Goal: Find specific page/section: Find specific page/section

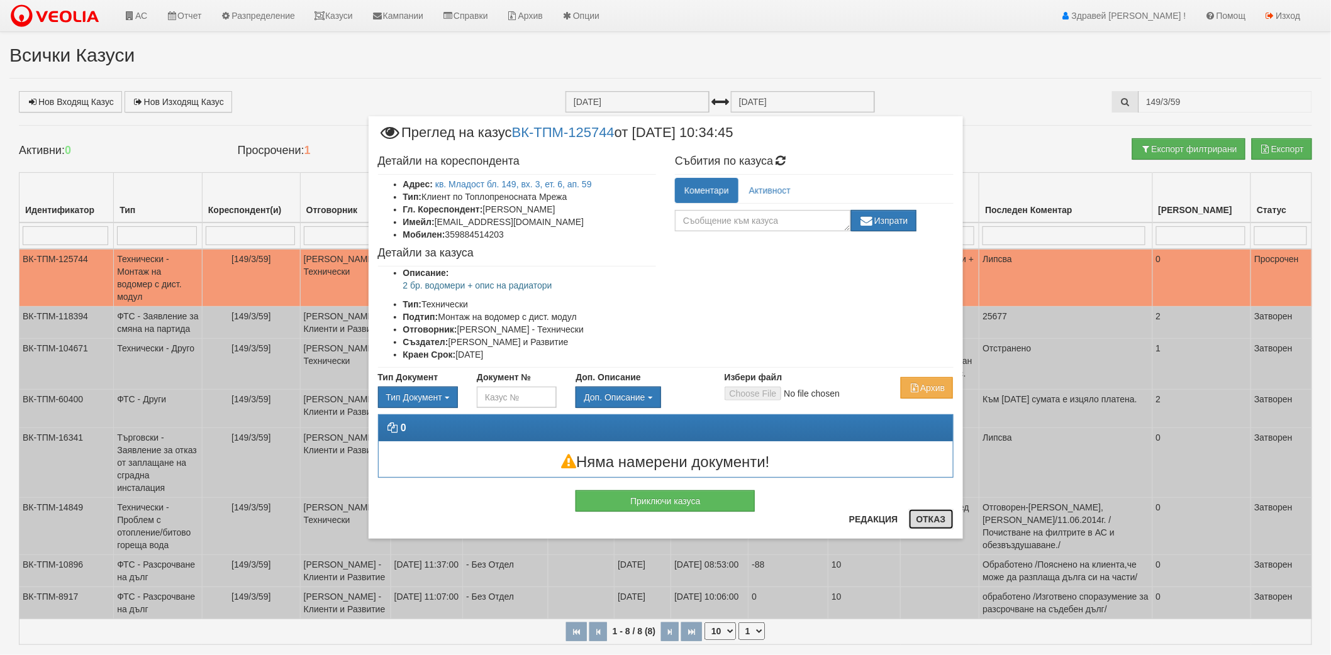
click at [940, 525] on button "Отказ" at bounding box center [931, 520] width 45 height 20
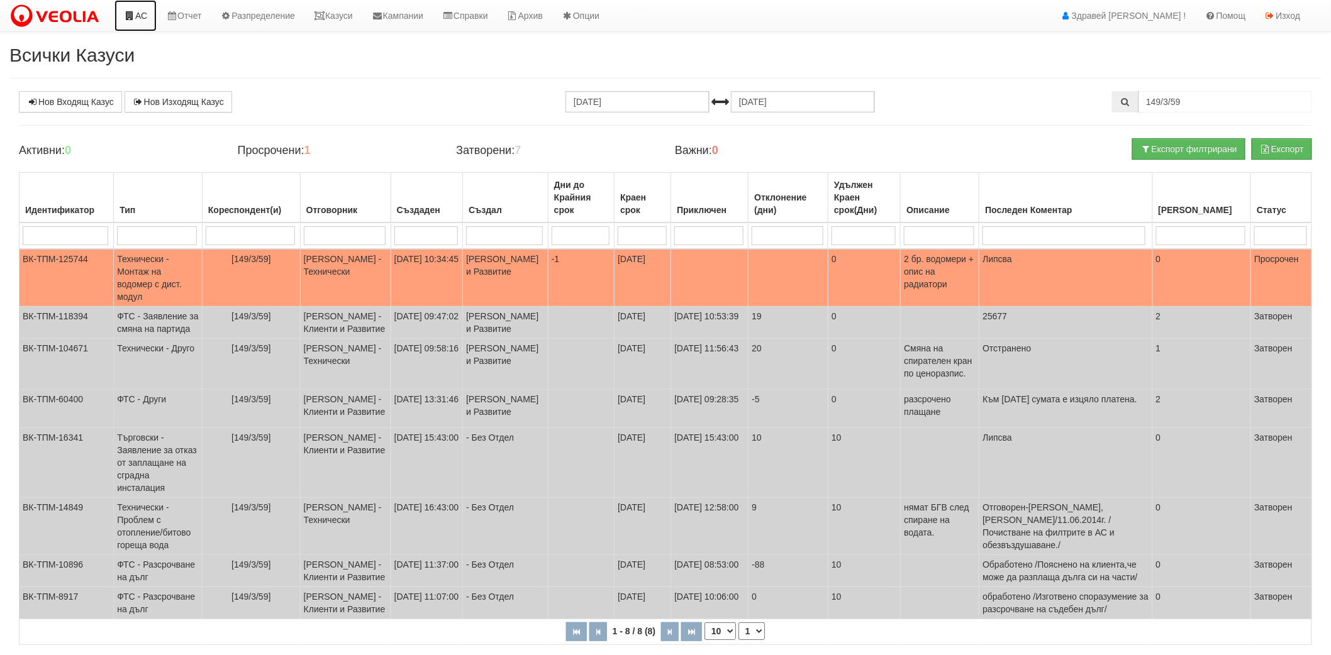
click at [136, 13] on link "АС" at bounding box center [135, 15] width 42 height 31
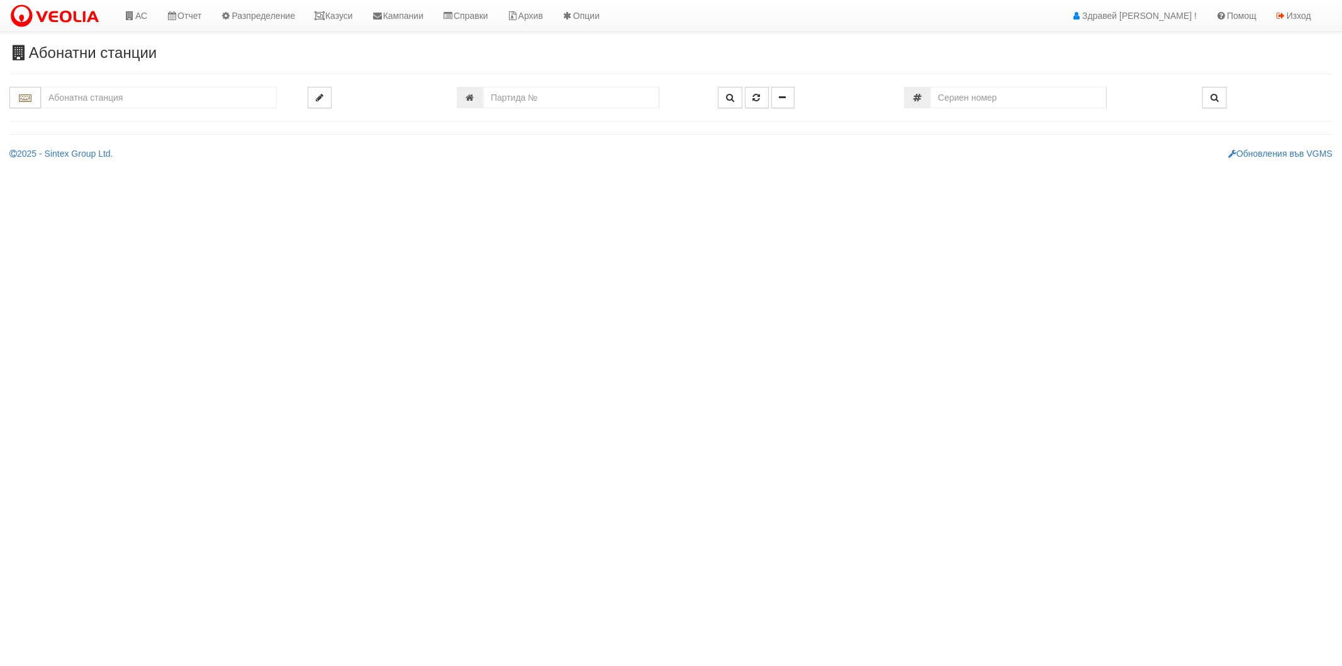
click at [161, 74] on div "Абонатни станции" at bounding box center [671, 102] width 1342 height 115
click at [156, 98] on input "text" at bounding box center [159, 97] width 236 height 21
click at [133, 120] on div "121/1 - Младост - "ВЕОЛИЯ"" at bounding box center [159, 118] width 232 height 14
type input "121/1 - Младост - "ВЕОЛИЯ""
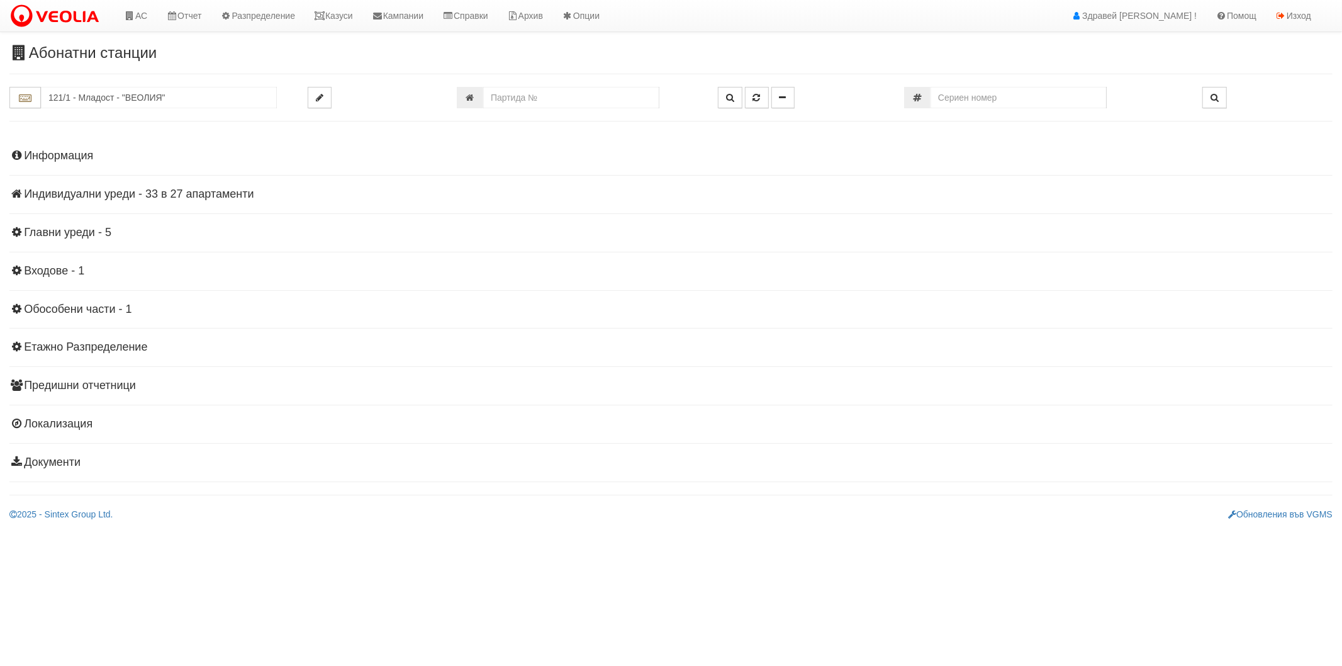
click at [77, 195] on h4 "Индивидуални уреди - 33 в 27 апартаменти" at bounding box center [670, 194] width 1323 height 13
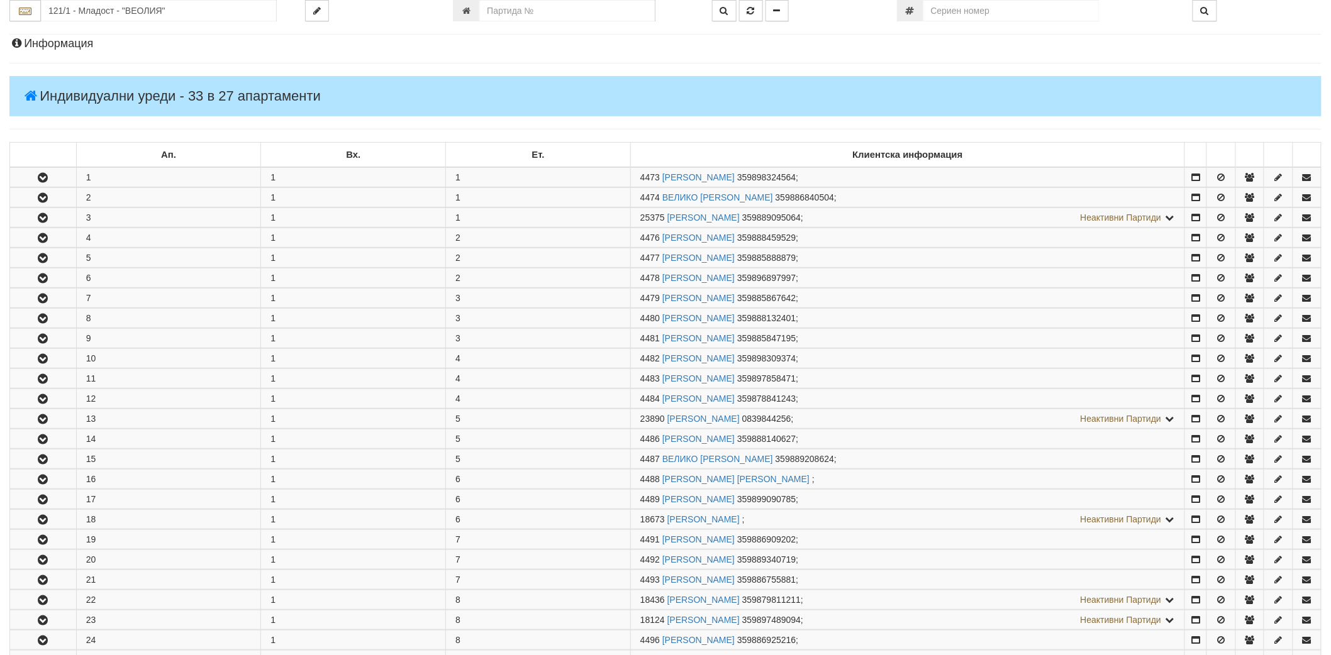
scroll to position [349, 0]
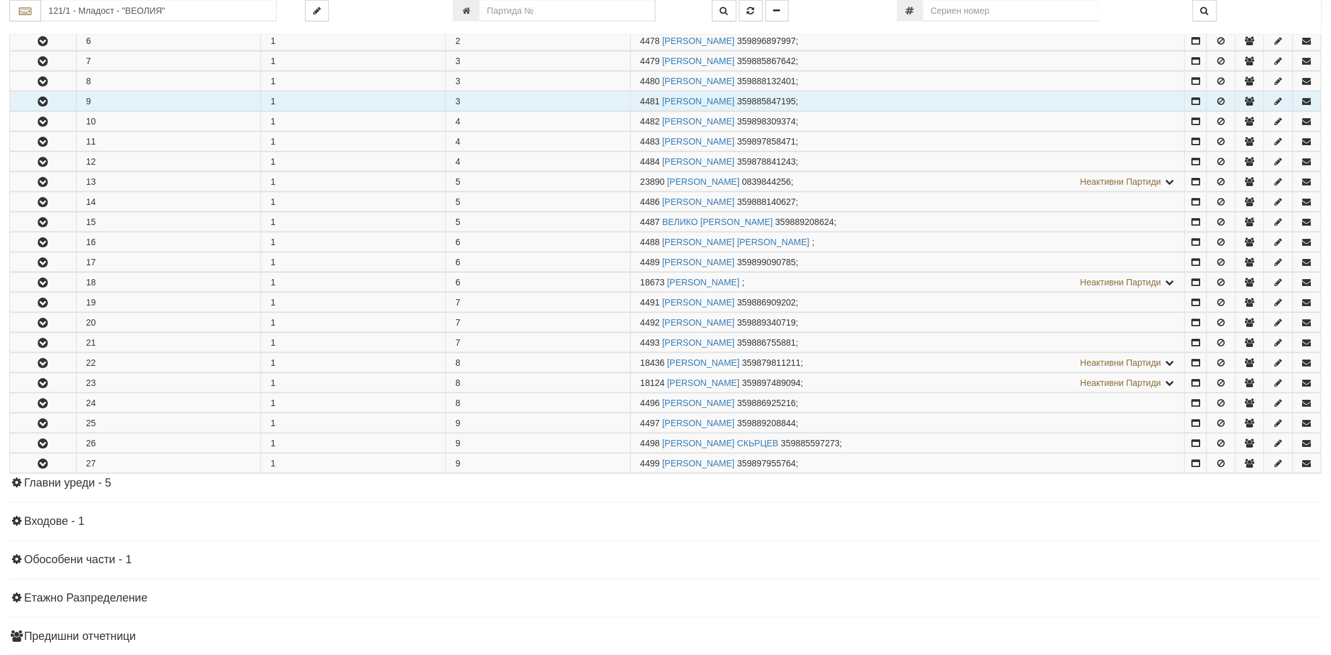
click at [40, 103] on icon "button" at bounding box center [42, 102] width 15 height 9
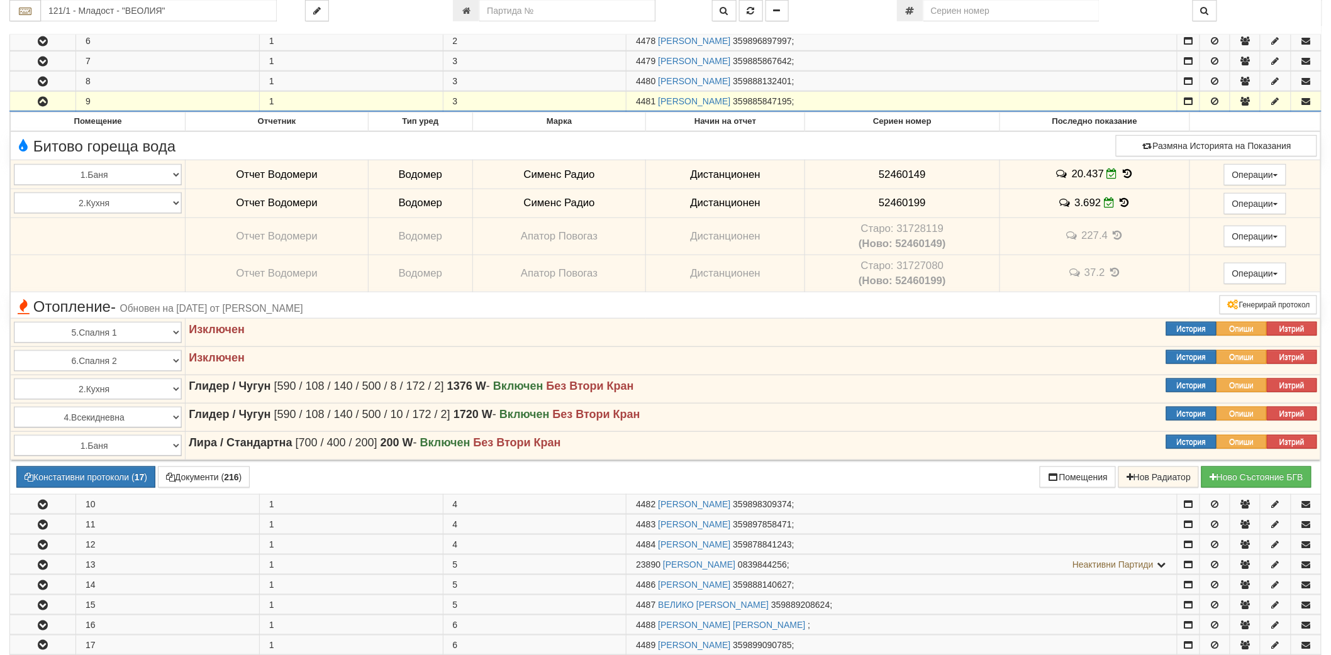
click at [42, 104] on icon "button" at bounding box center [42, 102] width 15 height 9
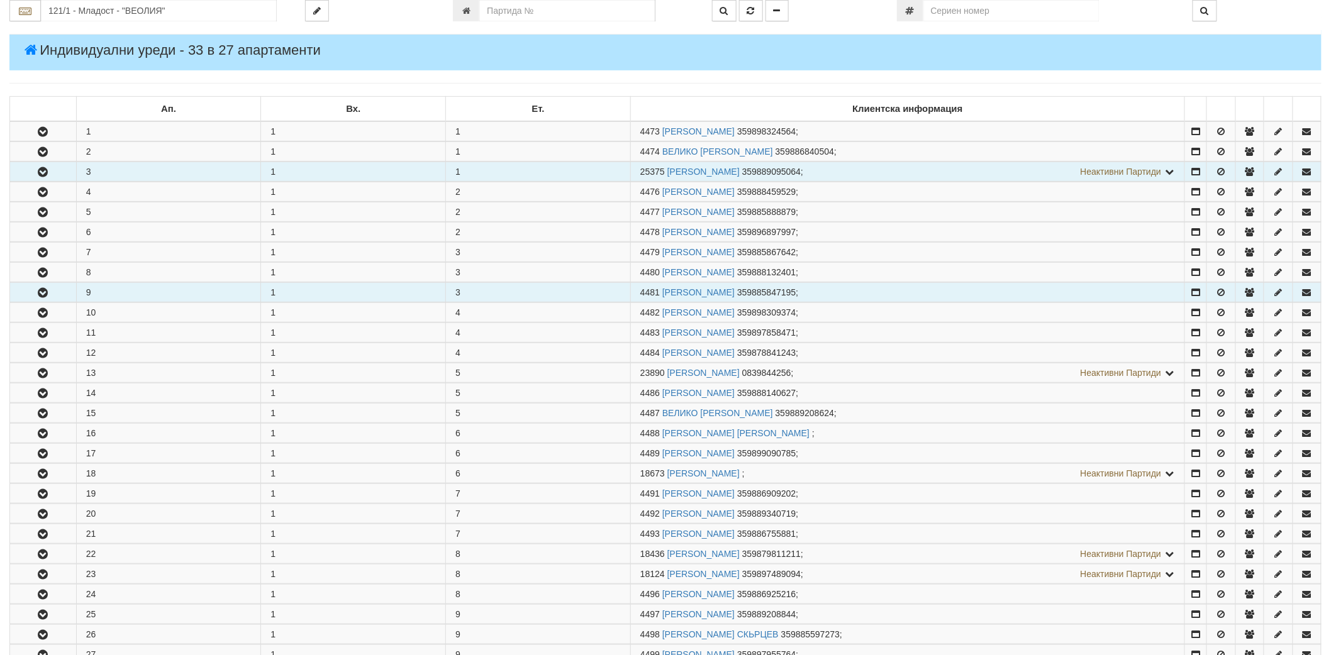
scroll to position [140, 0]
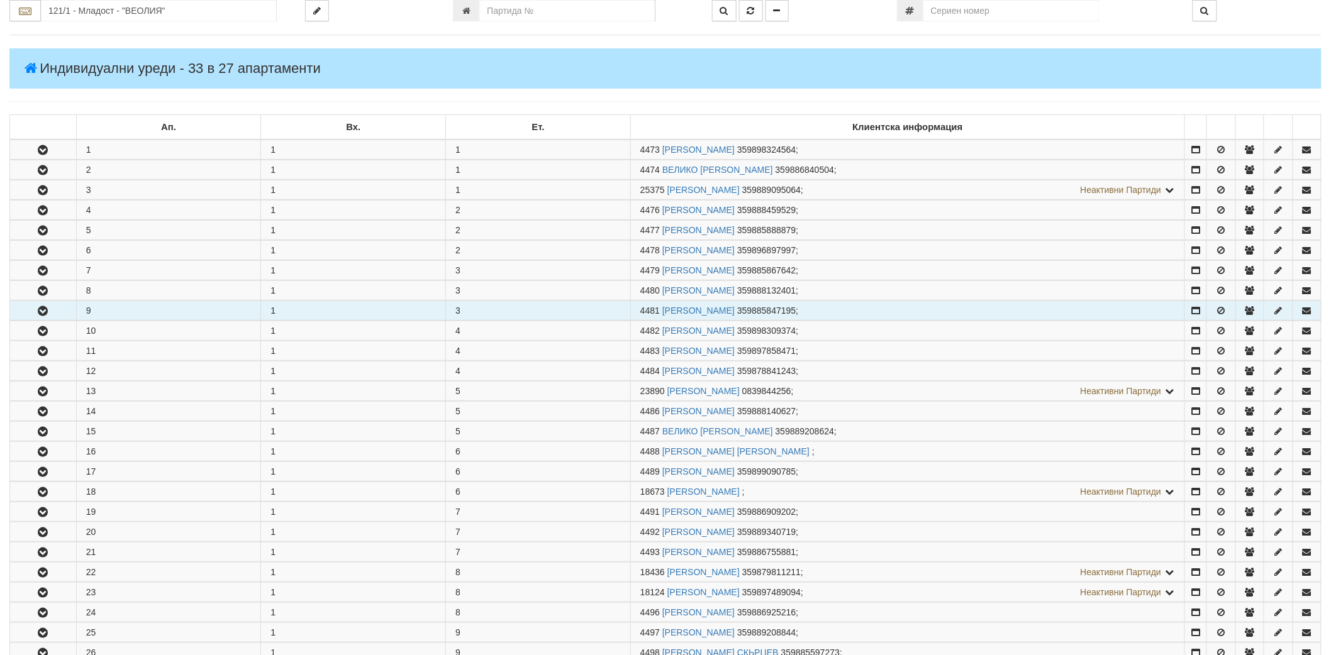
click at [42, 319] on button "button" at bounding box center [43, 310] width 66 height 19
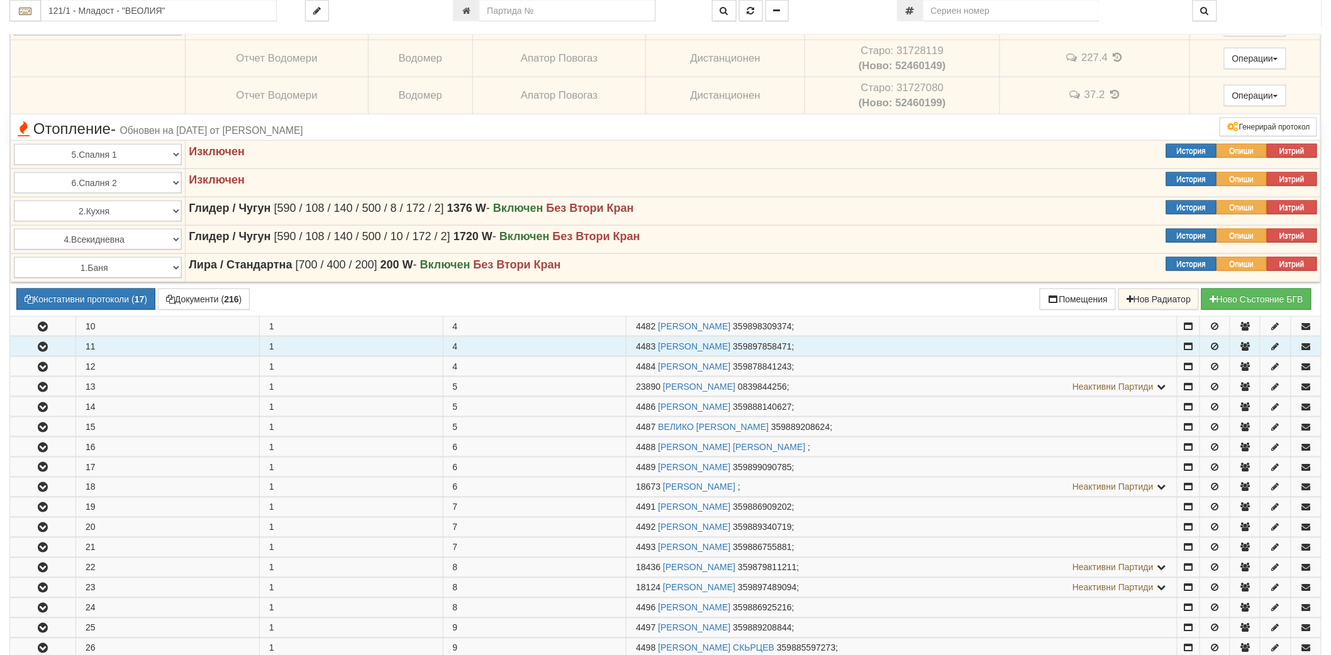
scroll to position [559, 0]
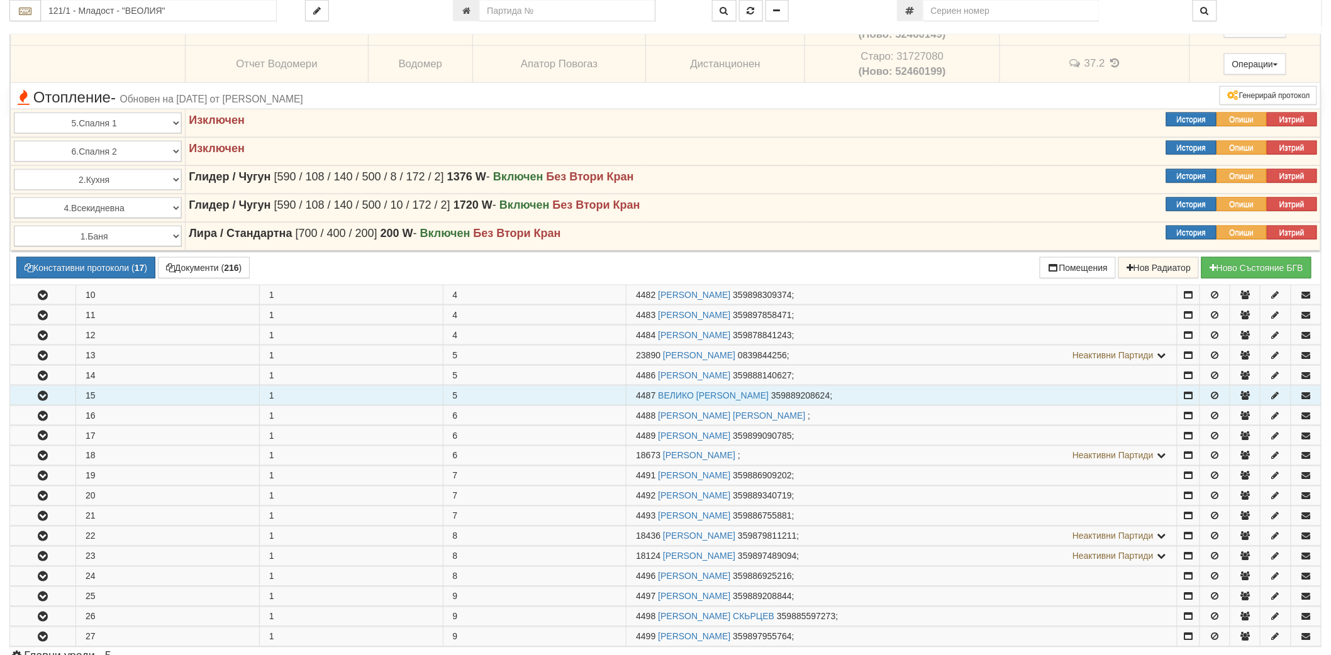
click at [40, 400] on icon "button" at bounding box center [42, 396] width 15 height 9
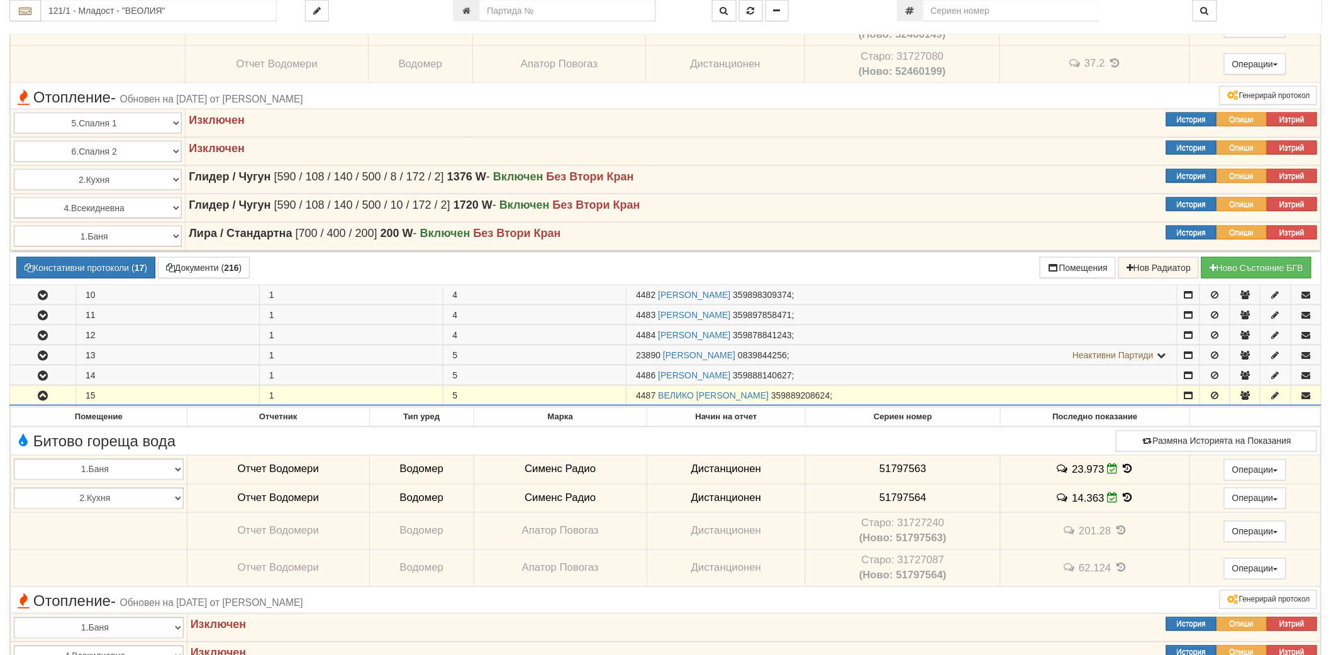
click at [40, 400] on icon "button" at bounding box center [42, 396] width 15 height 9
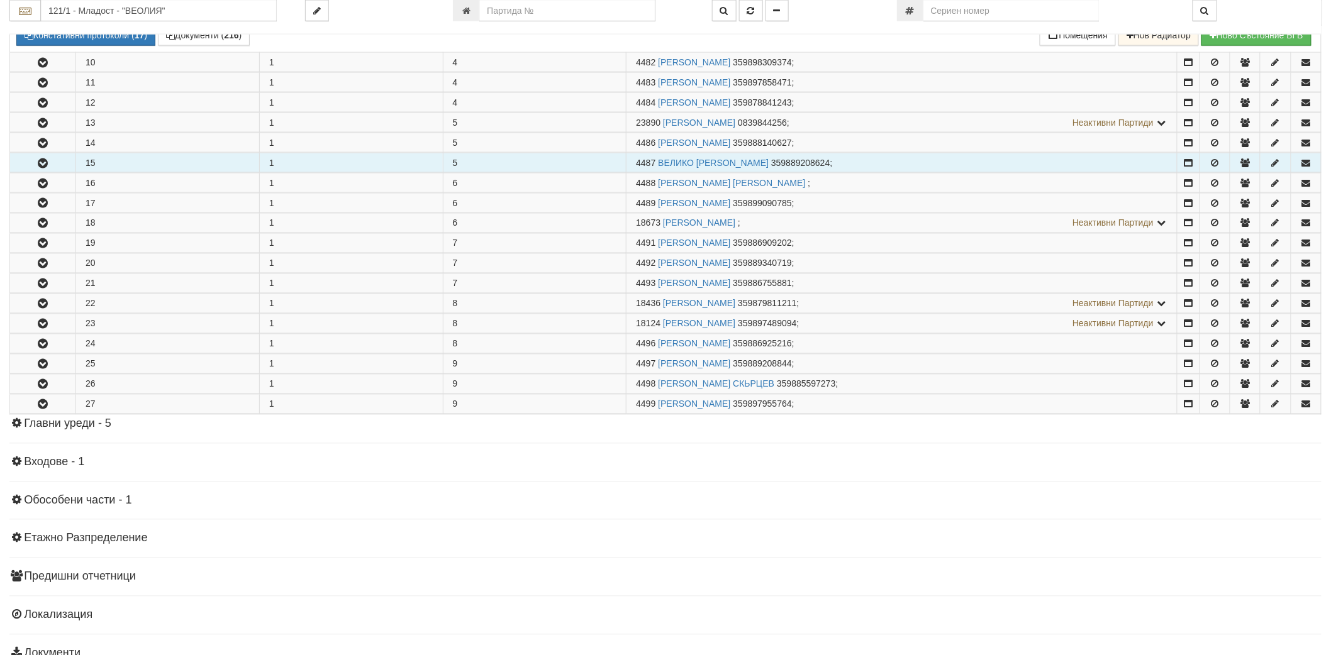
scroll to position [839, 0]
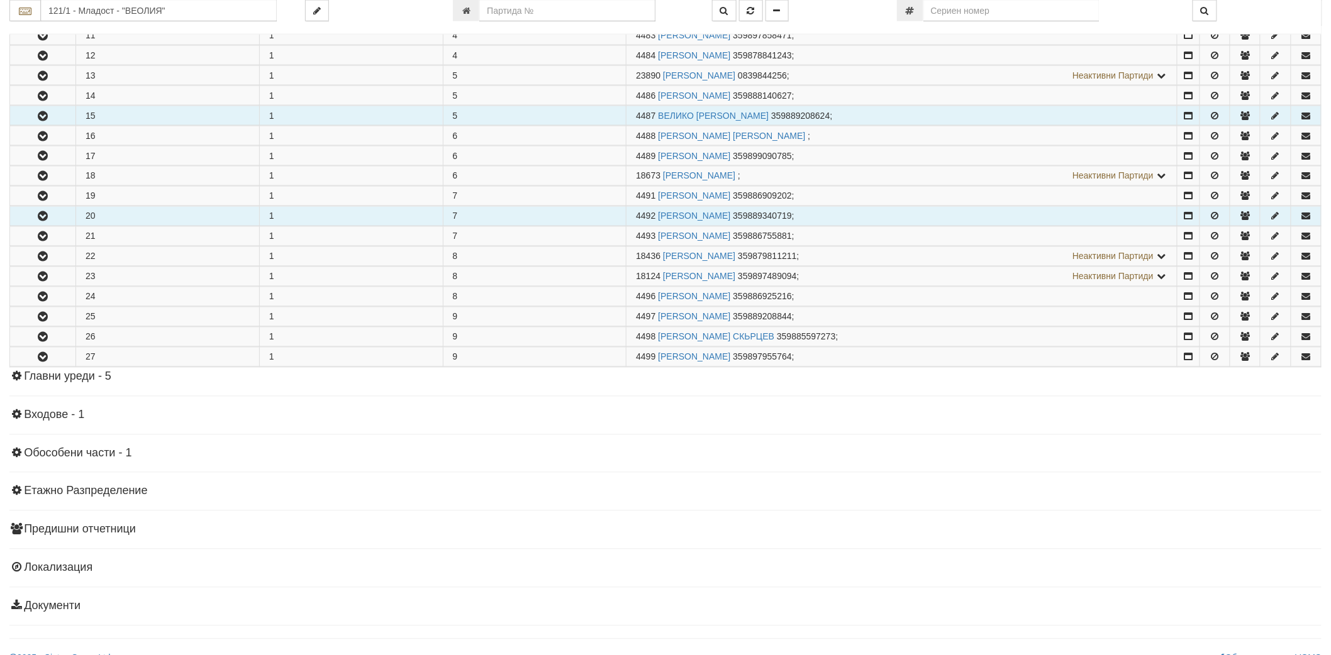
click at [47, 209] on button "button" at bounding box center [42, 216] width 65 height 19
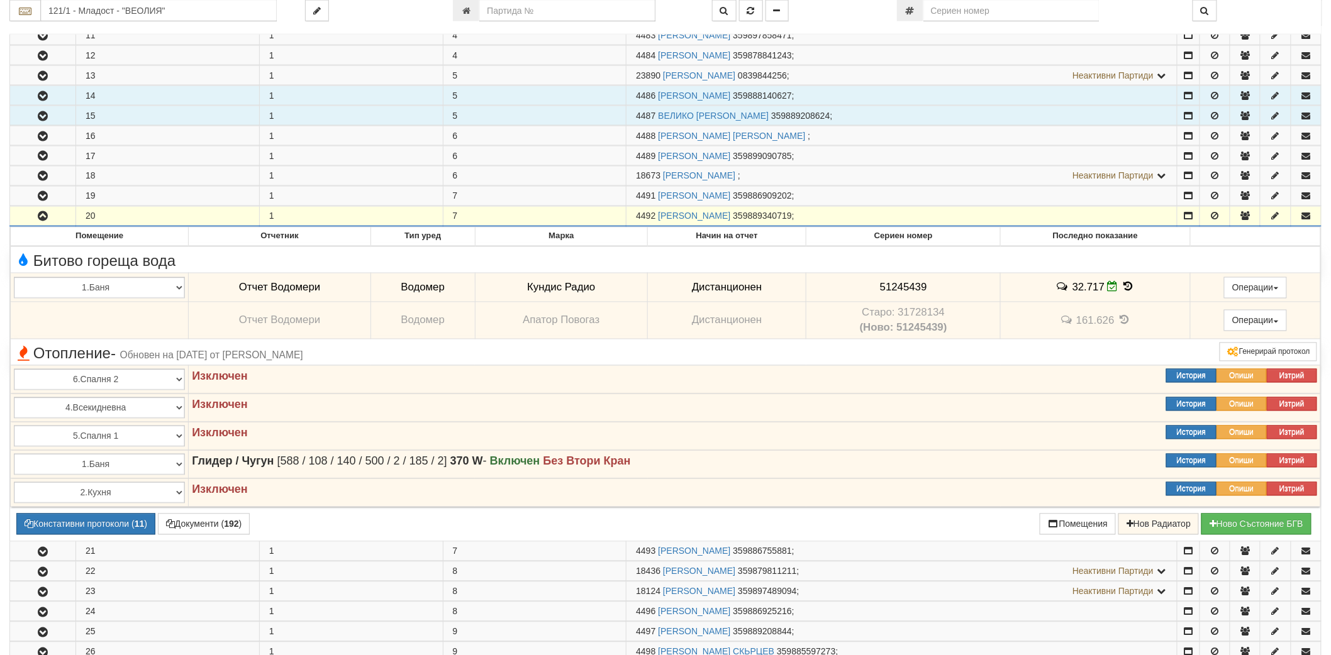
click at [54, 94] on button "button" at bounding box center [42, 95] width 65 height 19
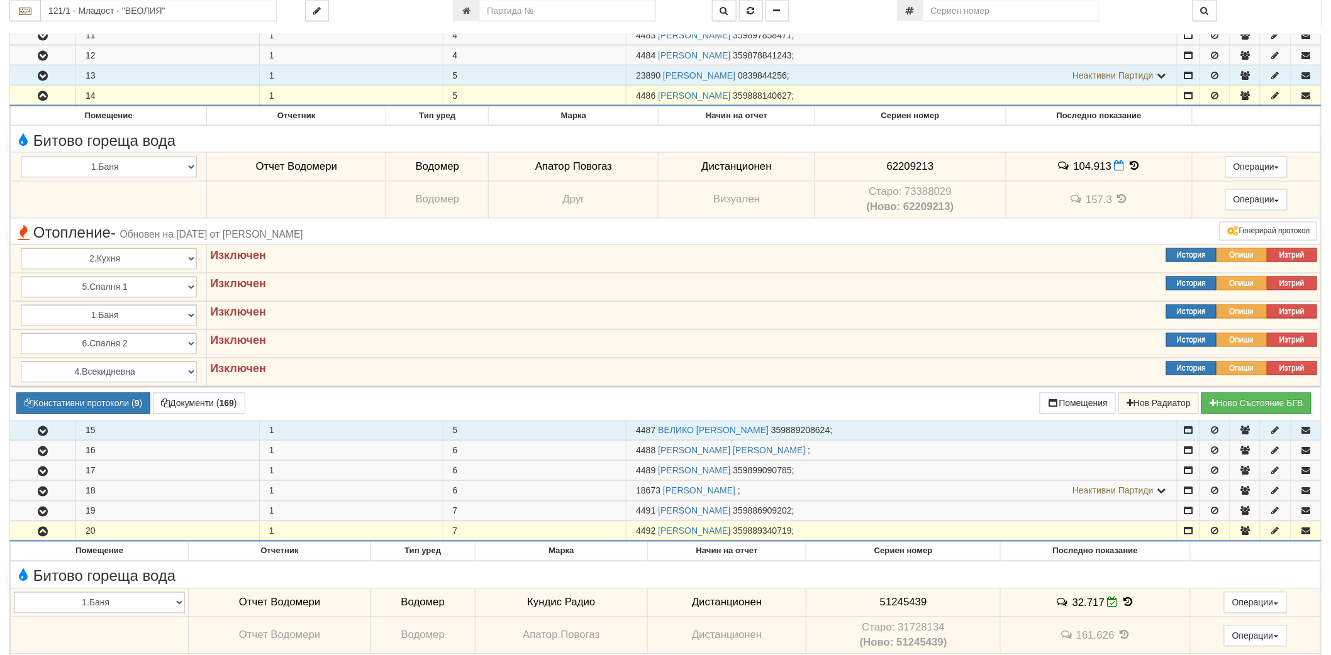
click at [40, 76] on icon "button" at bounding box center [42, 76] width 15 height 9
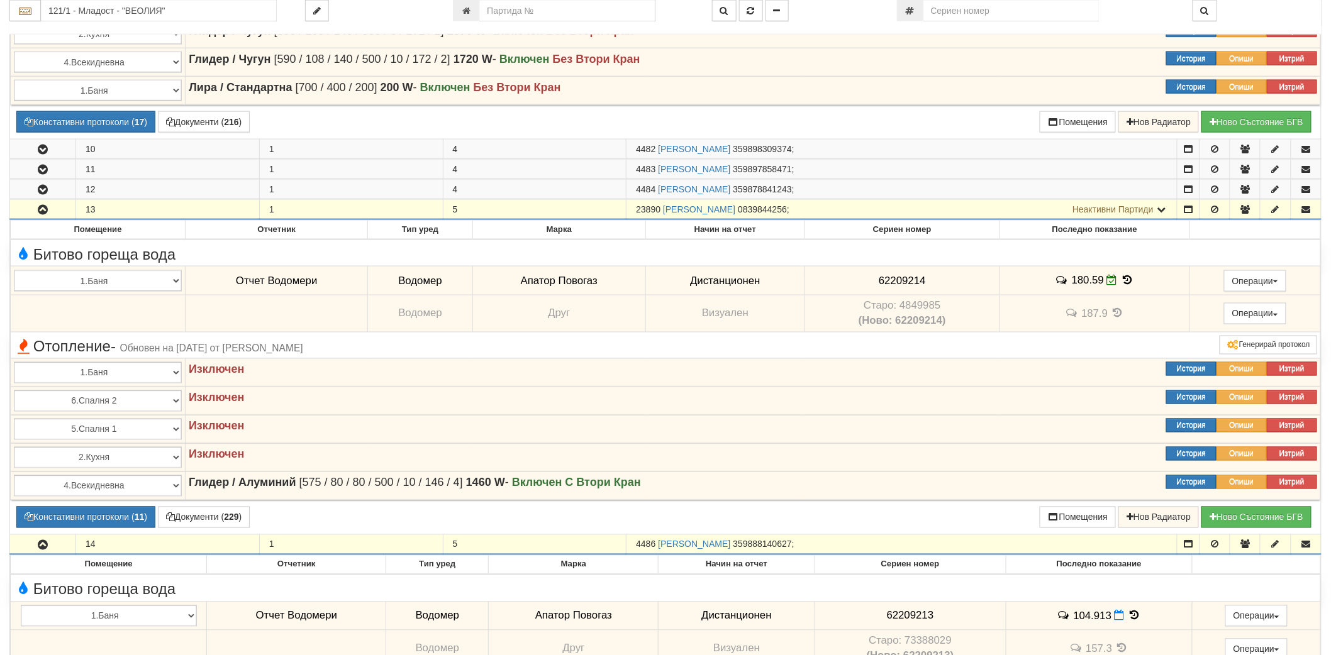
scroll to position [699, 0]
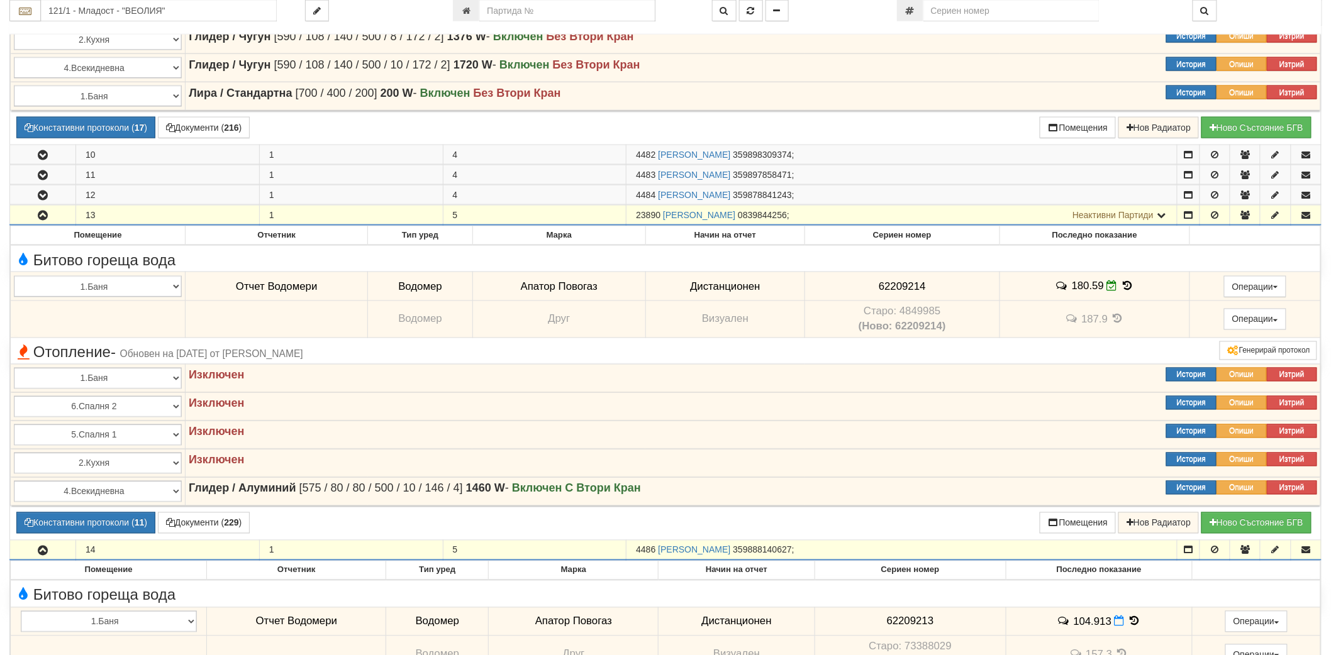
click at [43, 217] on icon "button" at bounding box center [42, 215] width 15 height 9
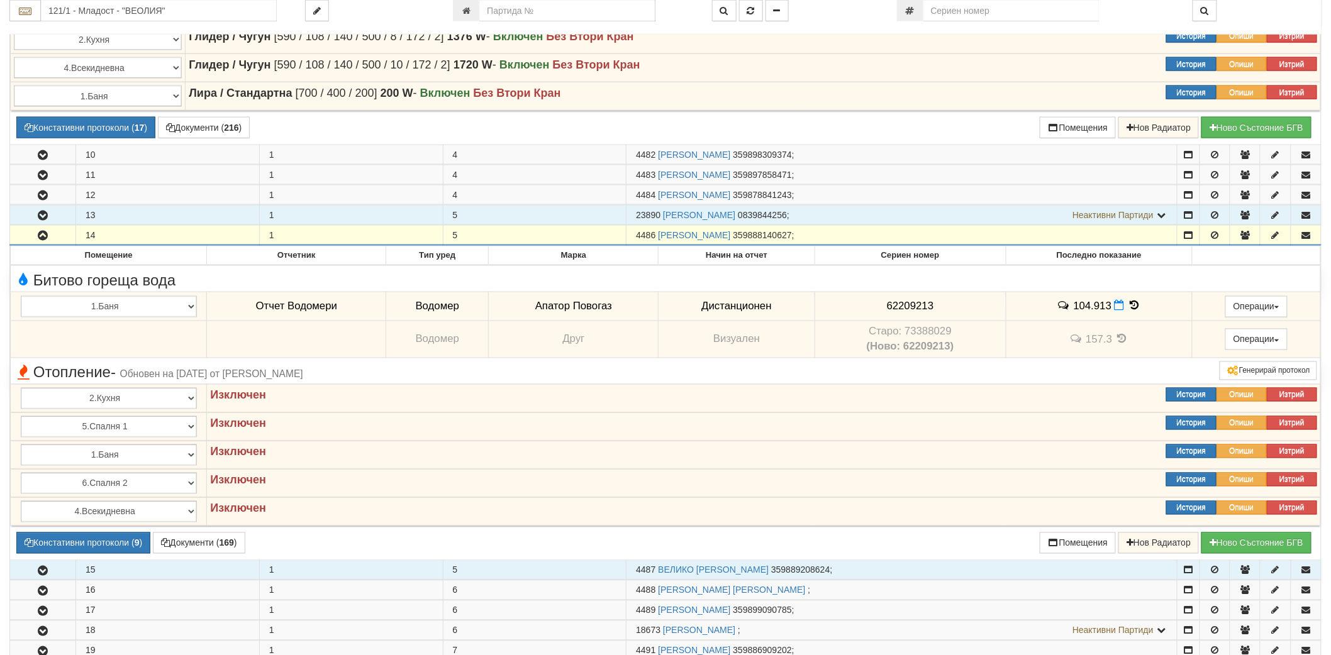
click at [42, 231] on icon "button" at bounding box center [42, 235] width 15 height 9
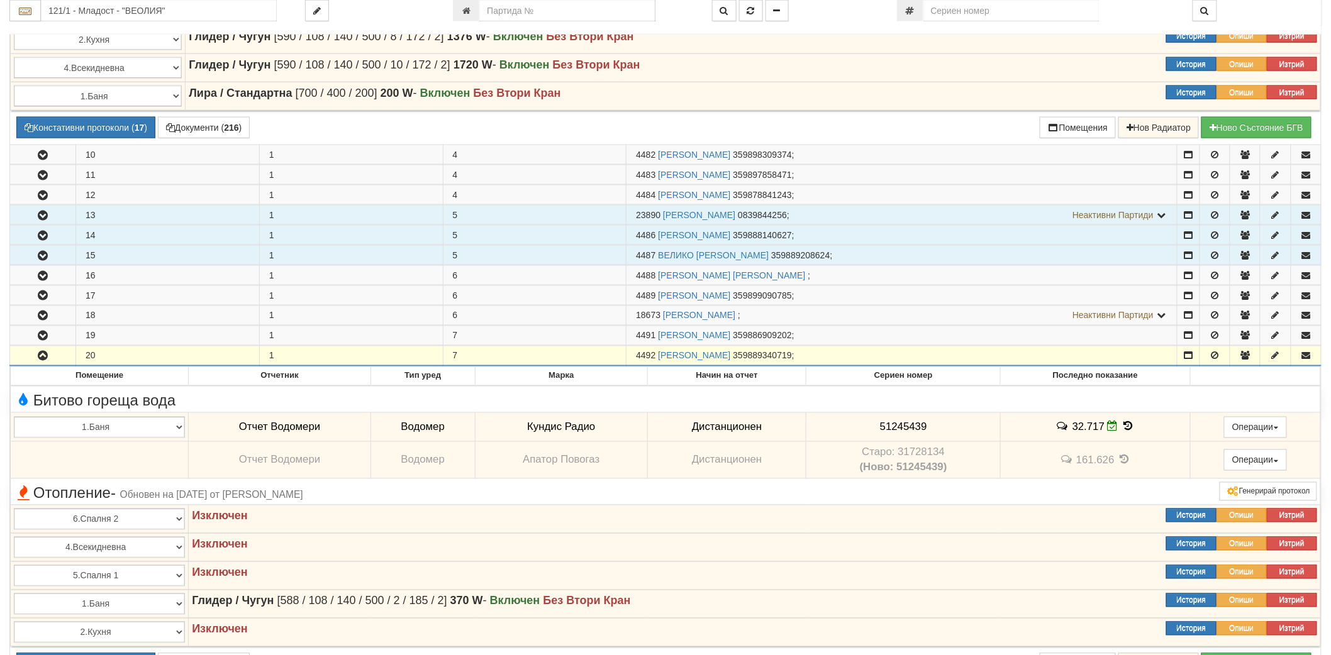
click at [53, 360] on button "button" at bounding box center [42, 356] width 65 height 19
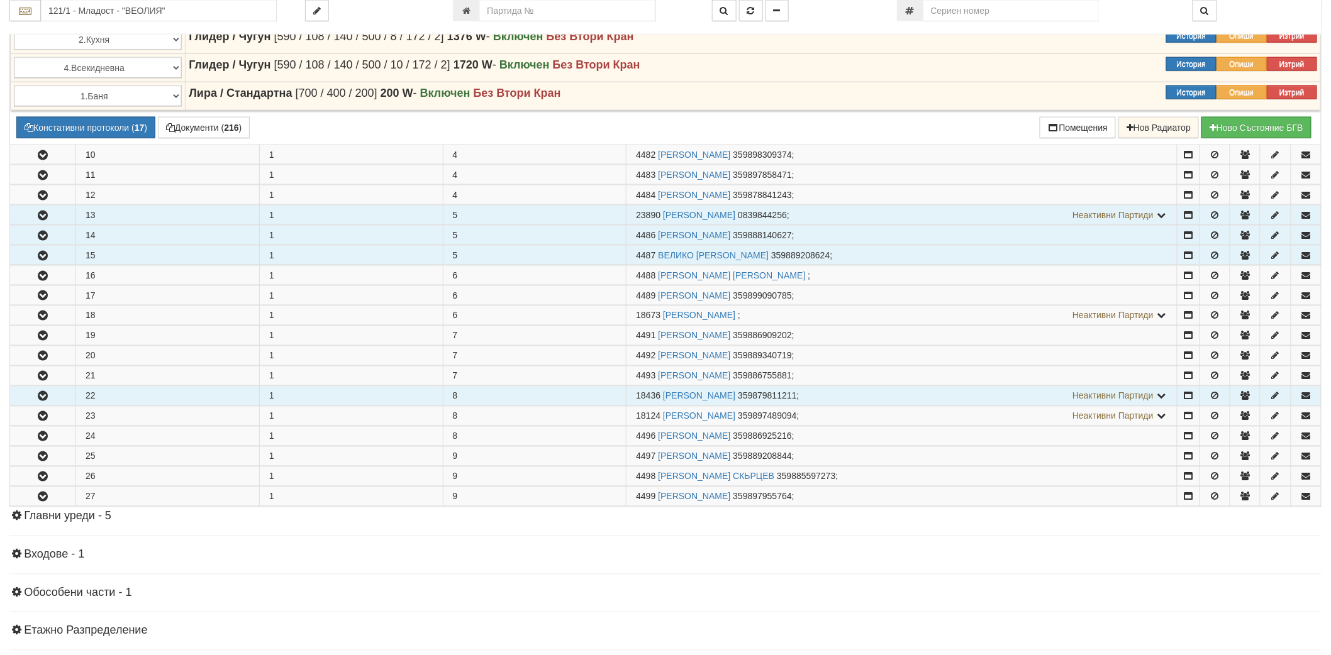
click at [42, 398] on icon "button" at bounding box center [42, 397] width 15 height 9
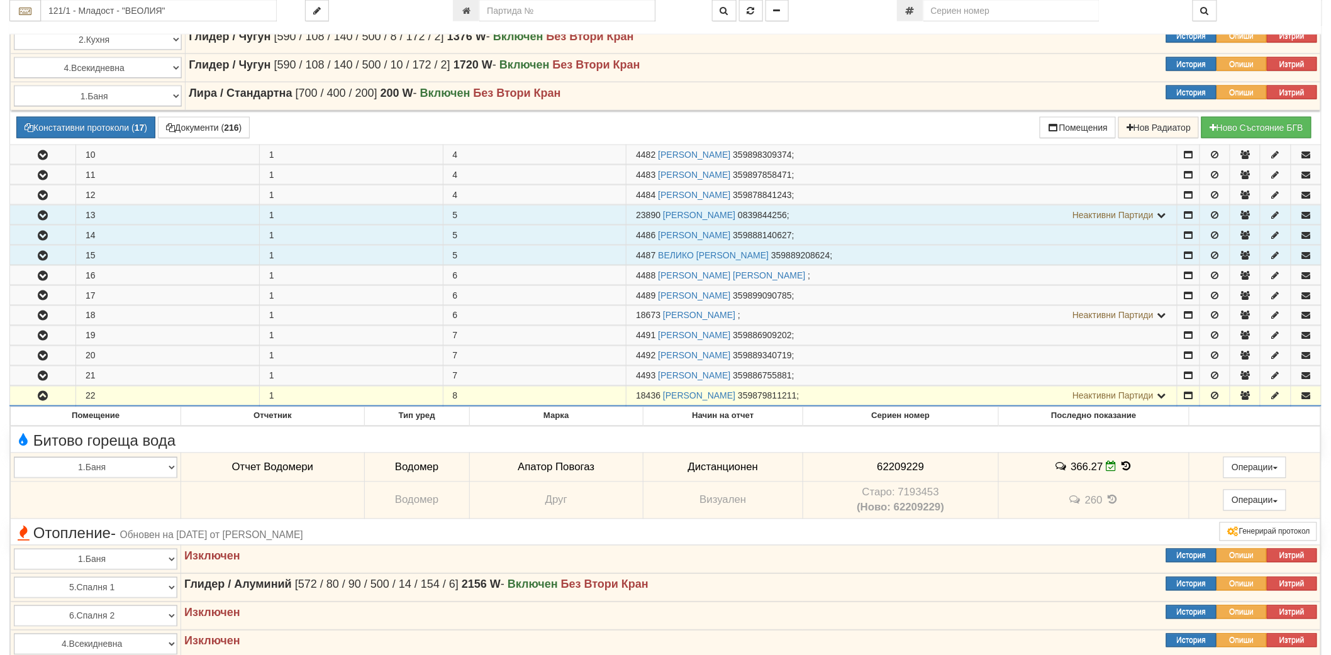
click at [42, 398] on icon "button" at bounding box center [42, 397] width 15 height 9
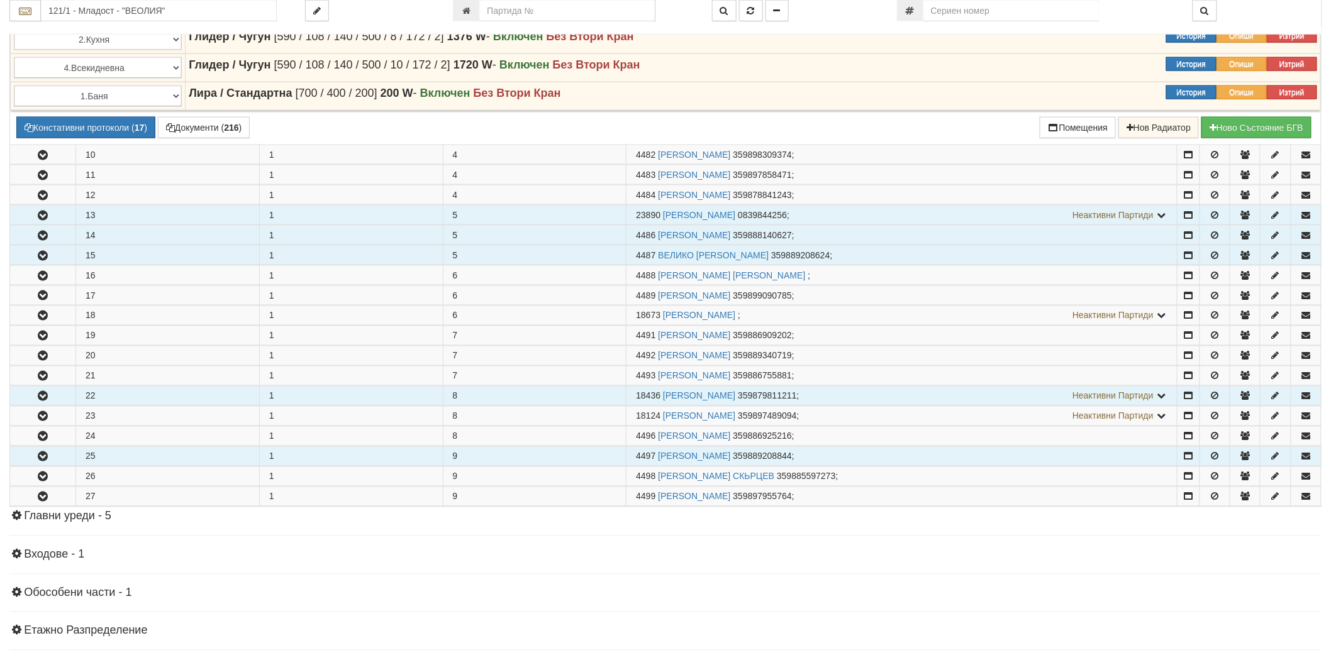
click at [54, 466] on button "button" at bounding box center [42, 456] width 65 height 19
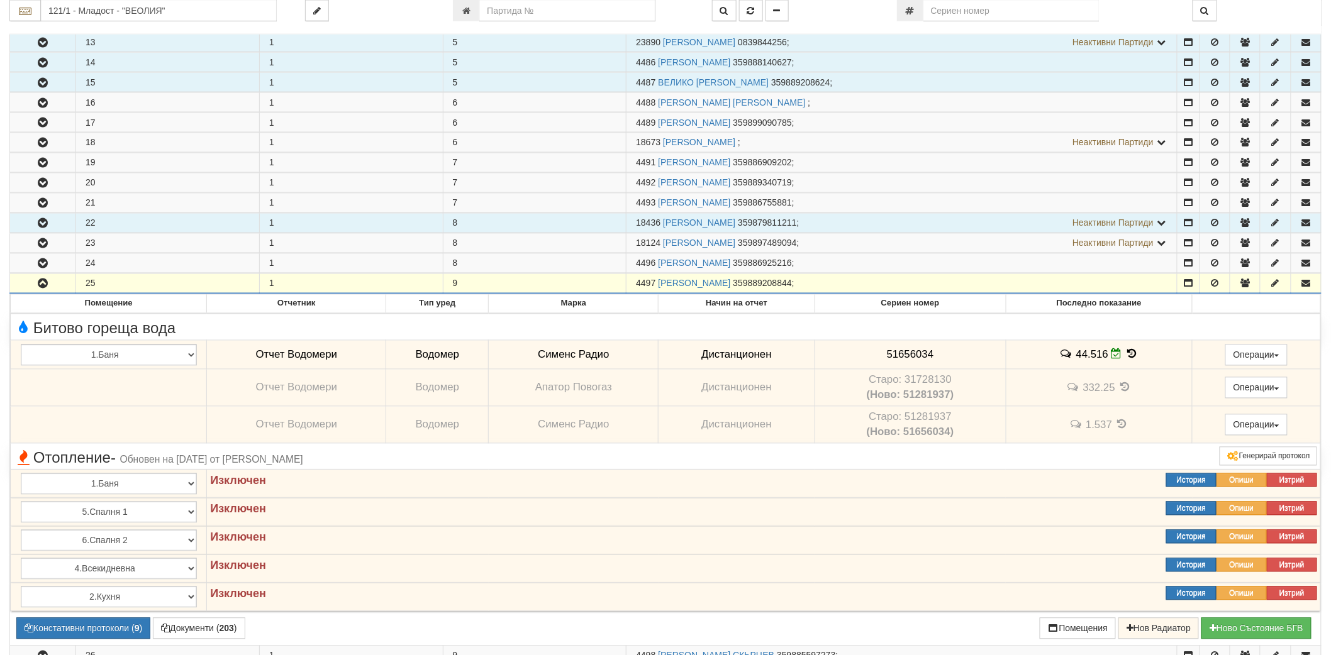
scroll to position [908, 0]
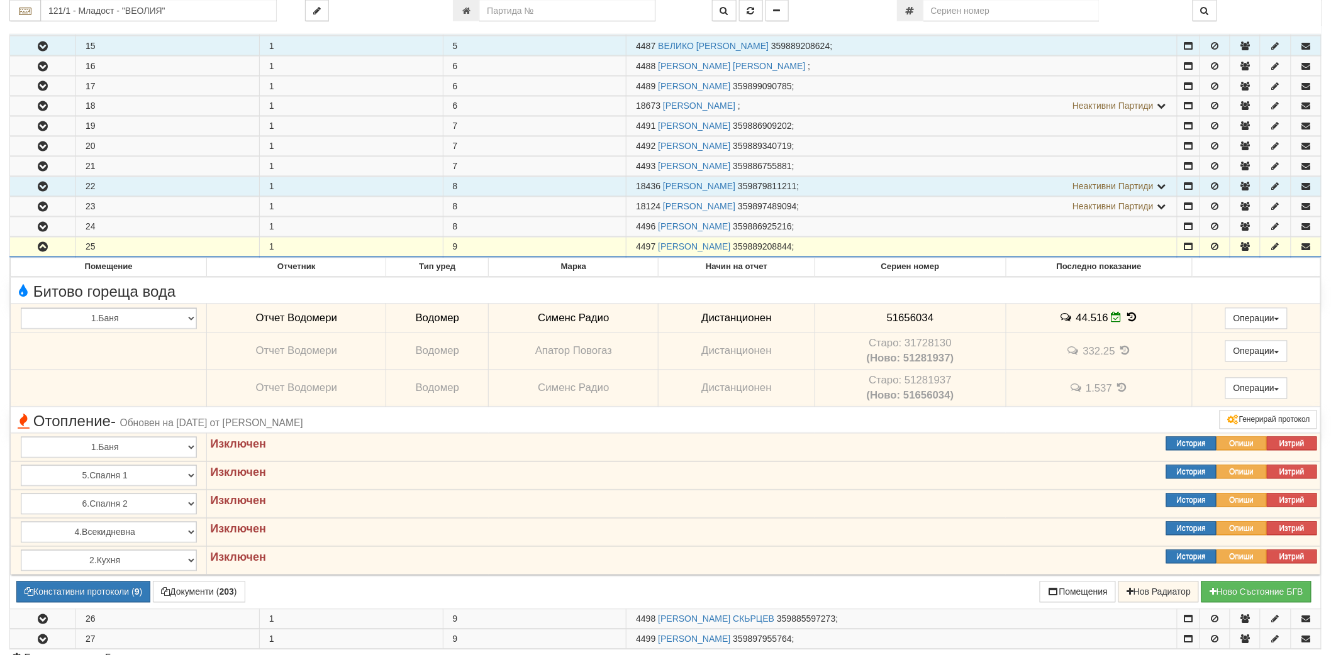
click at [34, 250] on button "button" at bounding box center [42, 247] width 65 height 19
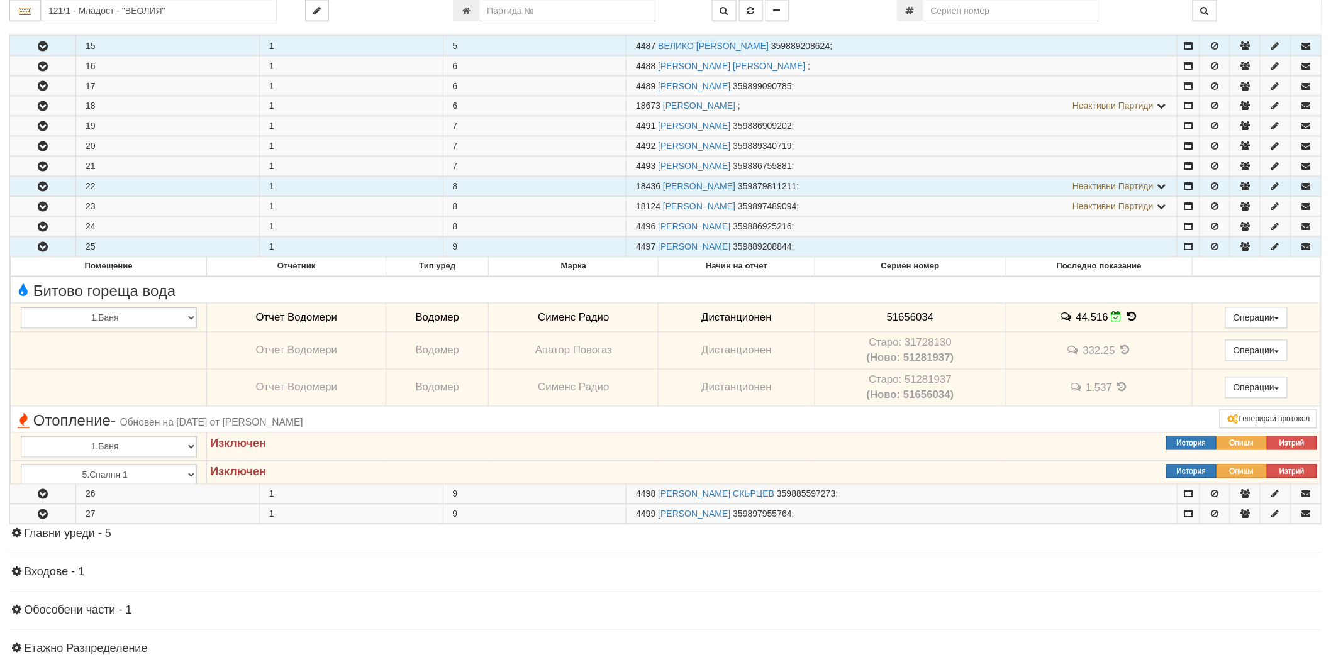
scroll to position [861, 0]
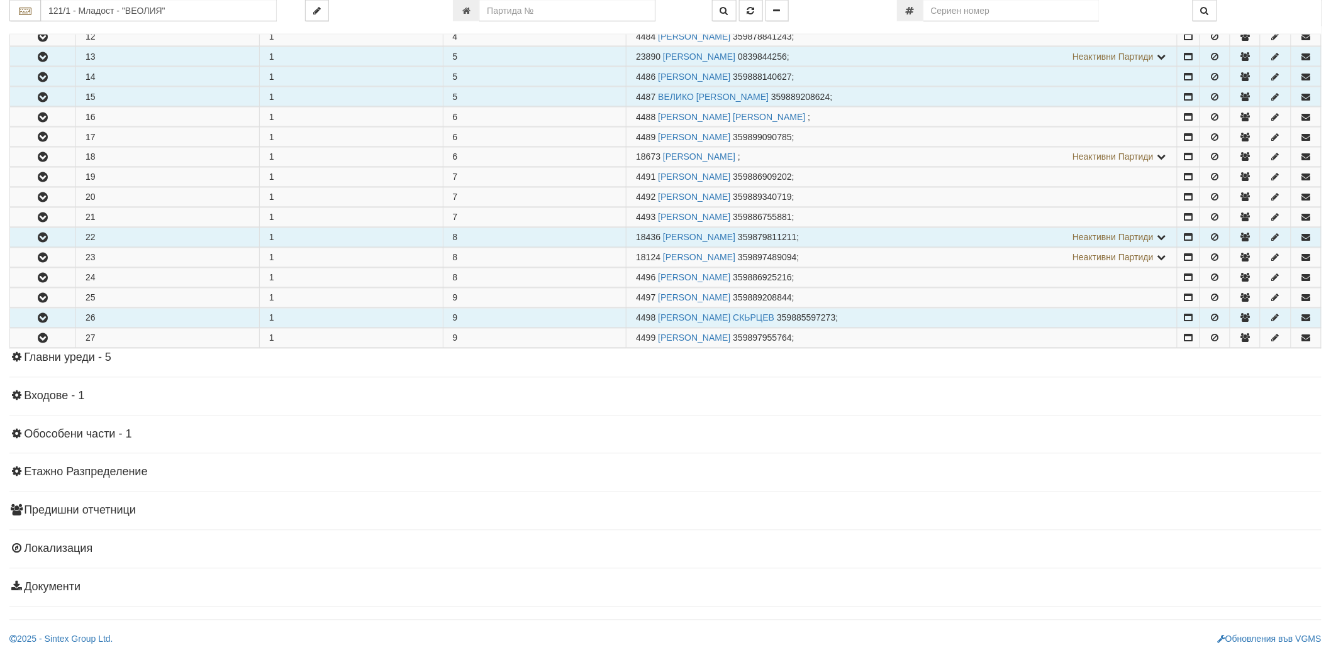
click at [53, 315] on button "button" at bounding box center [42, 318] width 65 height 19
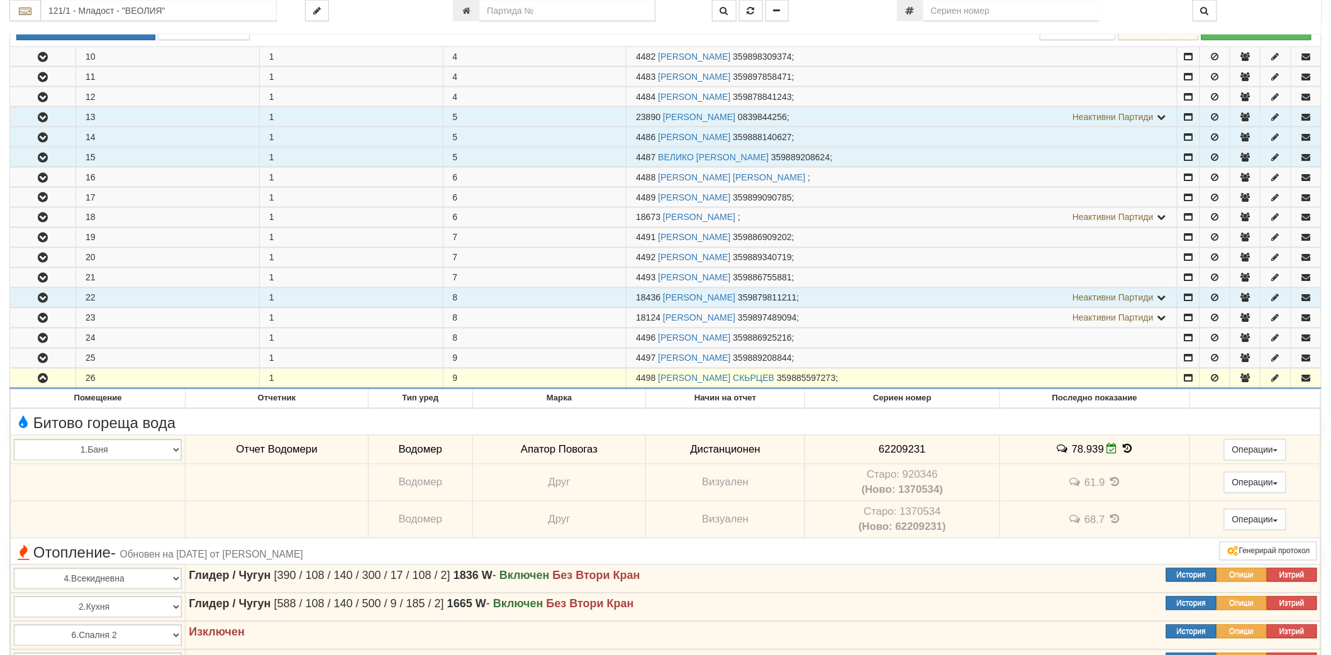
scroll to position [791, 0]
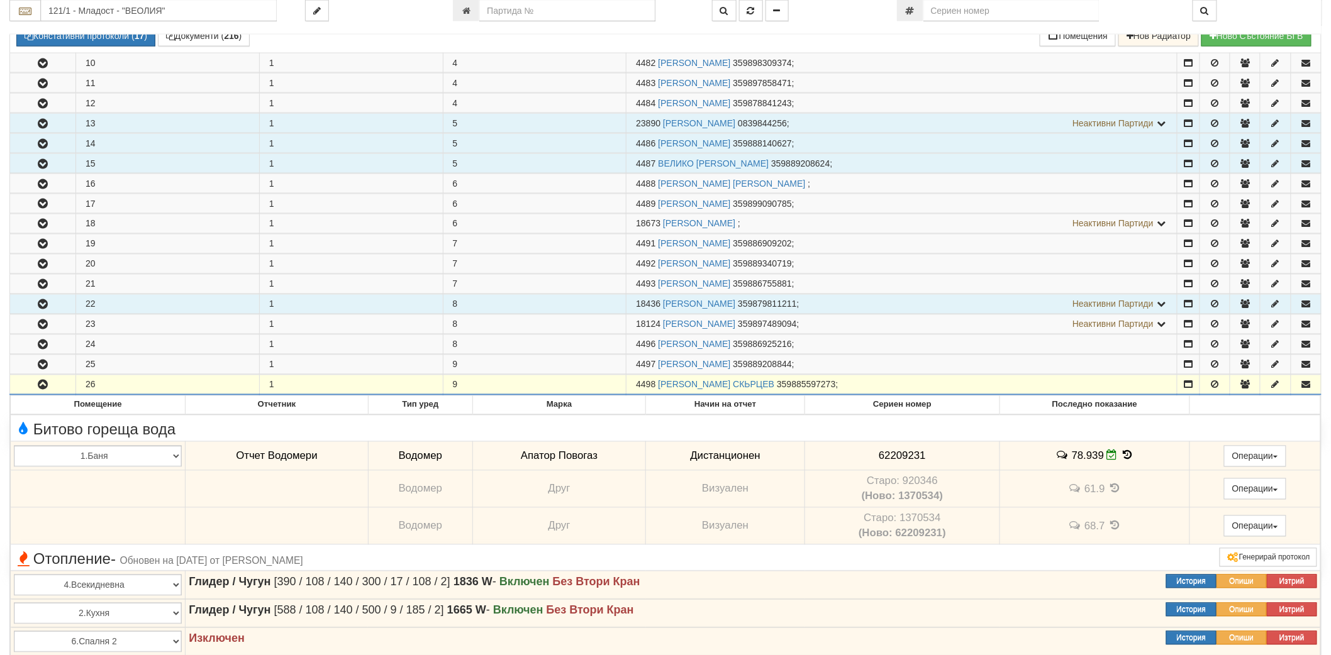
click at [60, 388] on button "button" at bounding box center [42, 385] width 65 height 19
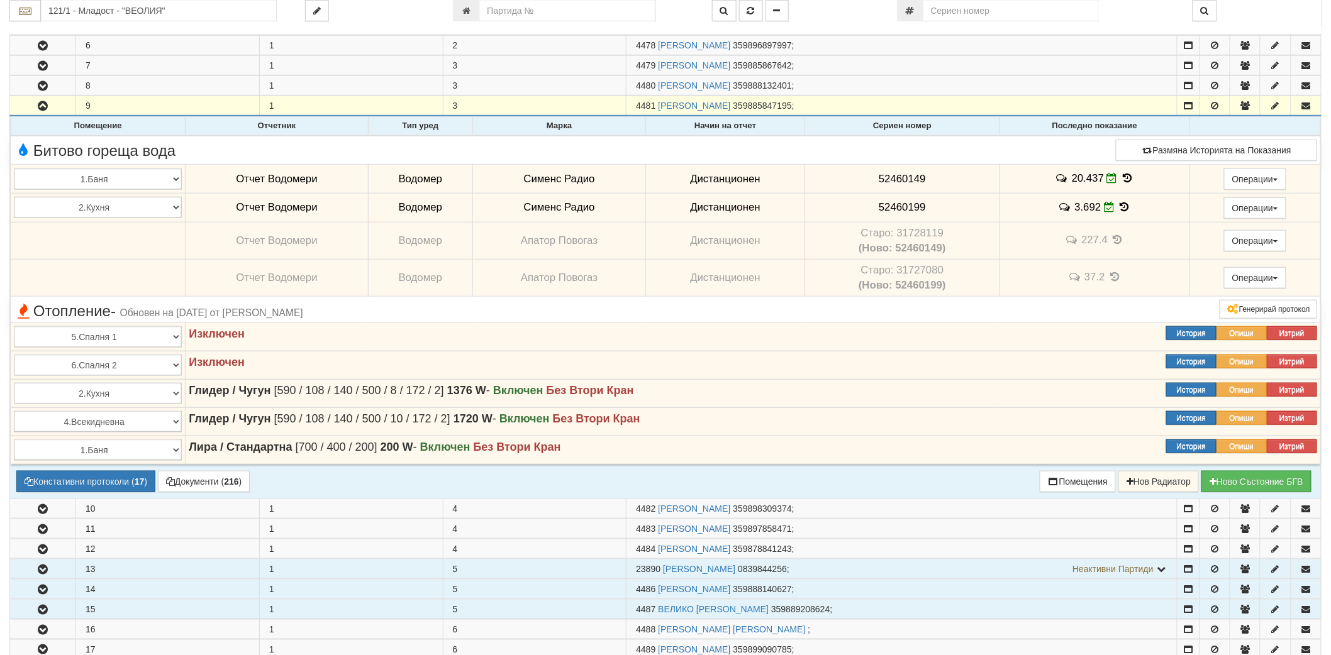
scroll to position [162, 0]
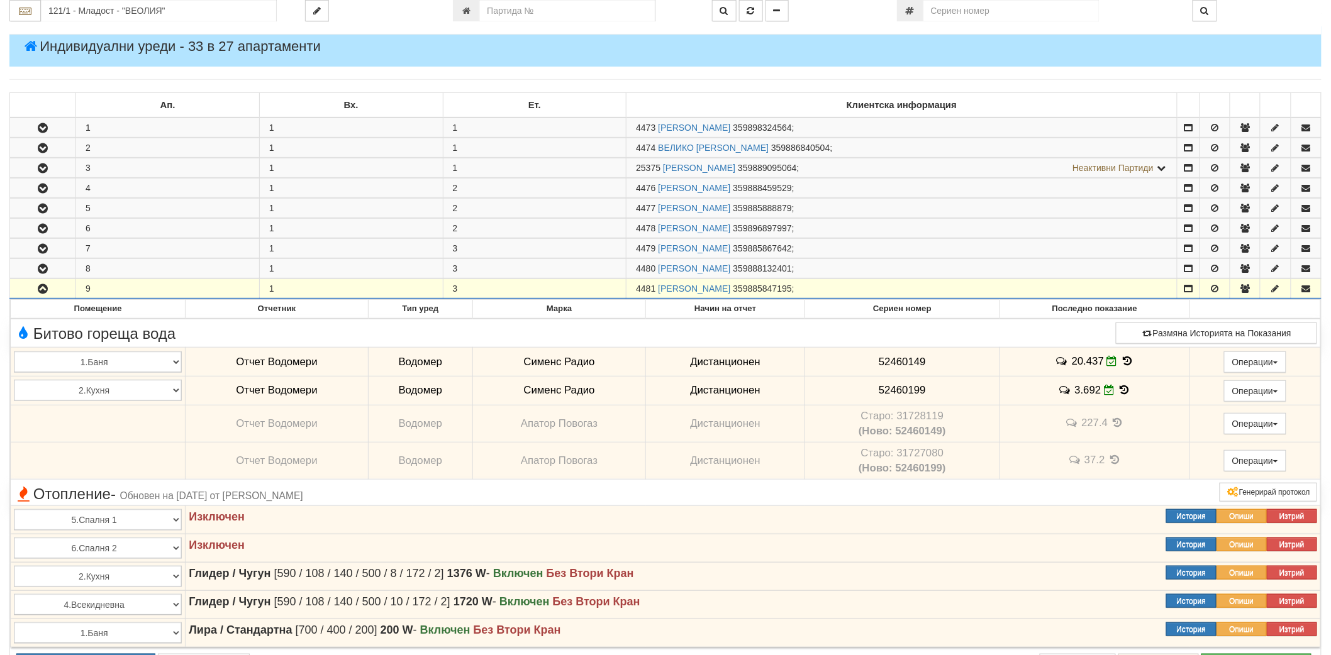
click at [44, 285] on icon "button" at bounding box center [42, 289] width 15 height 9
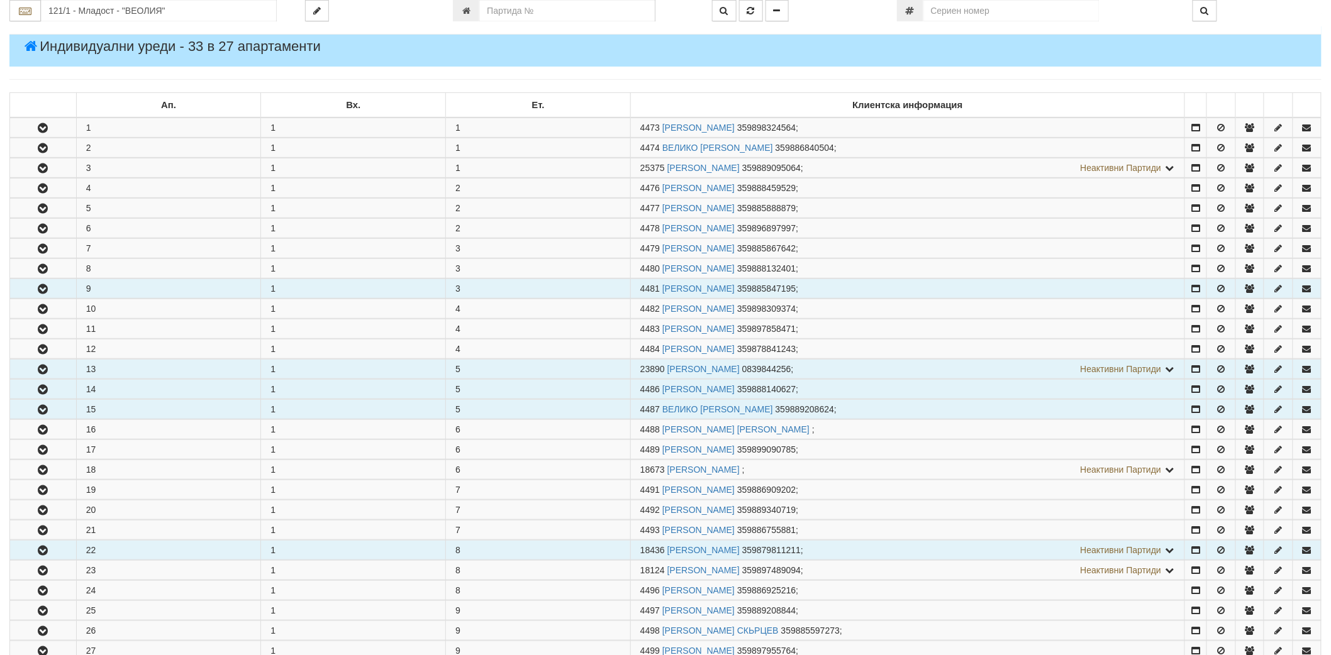
click at [44, 285] on icon "button" at bounding box center [42, 289] width 15 height 9
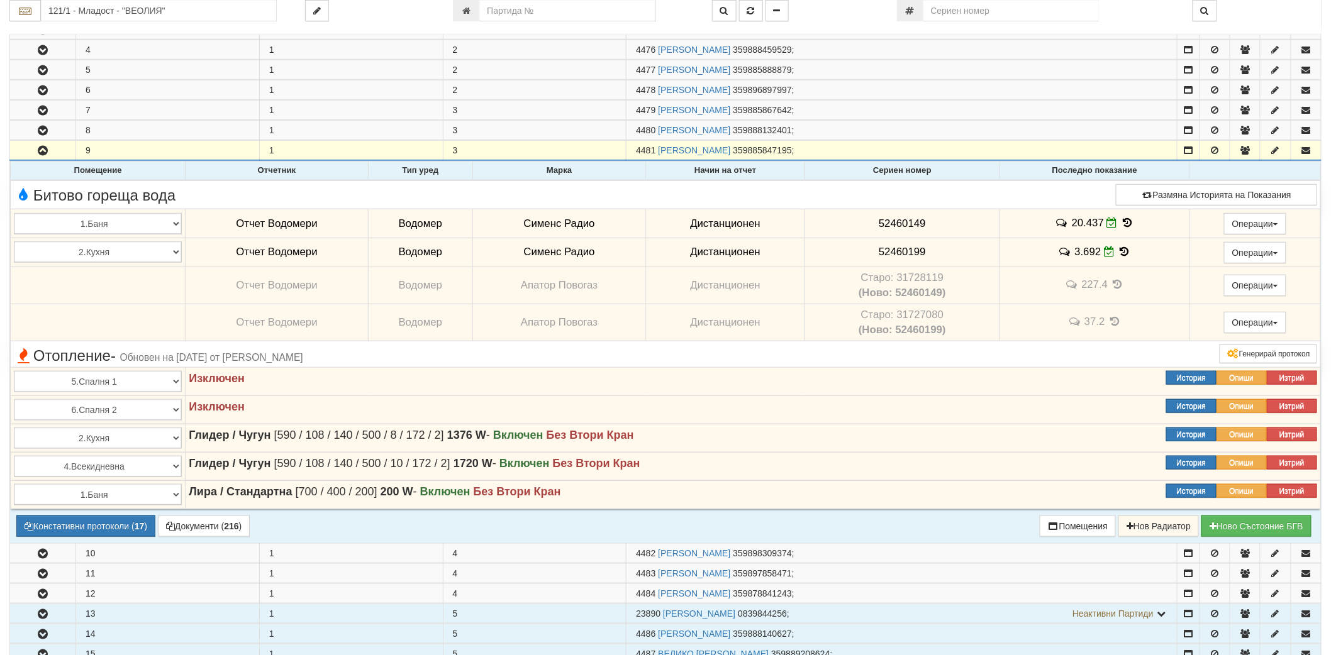
scroll to position [302, 0]
